Goal: Transaction & Acquisition: Register for event/course

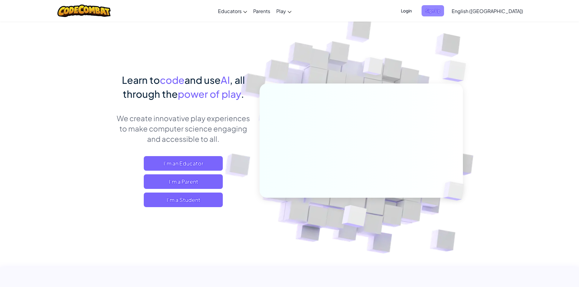
click at [444, 7] on span "Sign Up" at bounding box center [433, 10] width 22 height 11
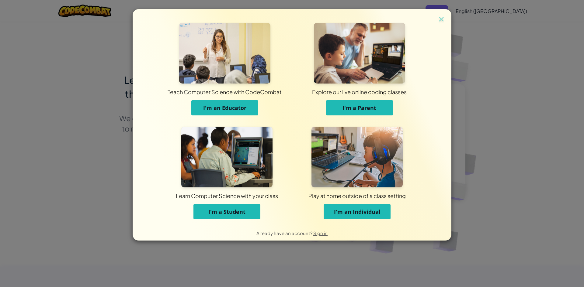
click at [230, 216] on button "I'm a Student" at bounding box center [226, 211] width 67 height 15
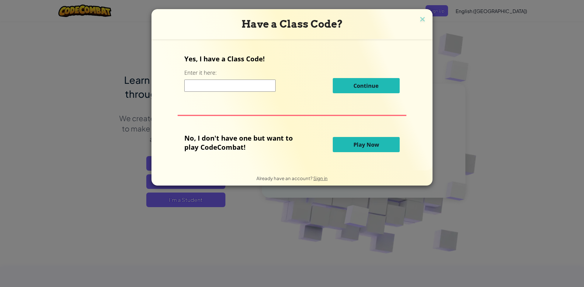
click at [247, 85] on input at bounding box center [229, 86] width 91 height 12
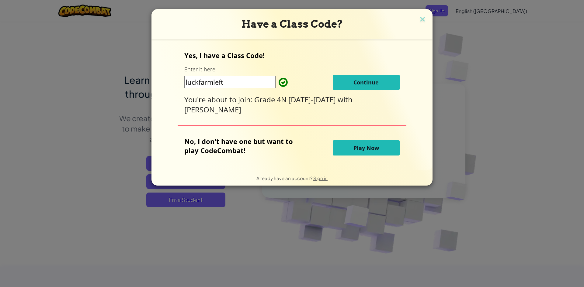
type input "luckfarmleft"
click at [365, 77] on button "Continue" at bounding box center [366, 82] width 67 height 15
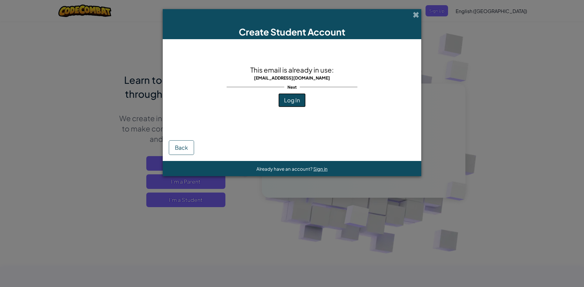
click at [295, 97] on span "Log In" at bounding box center [292, 100] width 16 height 7
